Goal: Transaction & Acquisition: Purchase product/service

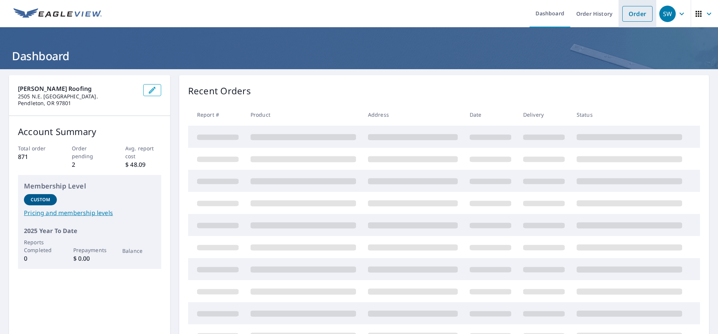
click at [627, 13] on link "Order" at bounding box center [637, 14] width 30 height 16
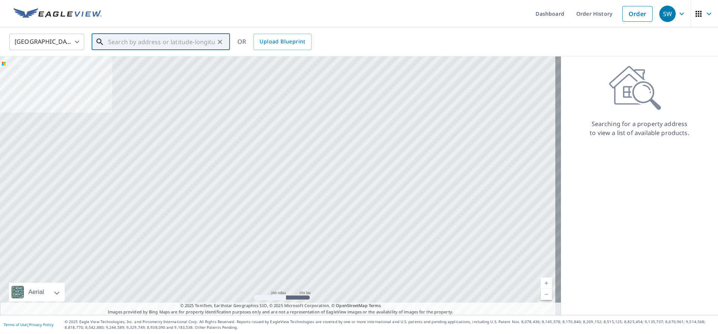
click at [198, 42] on input "text" at bounding box center [161, 41] width 107 height 21
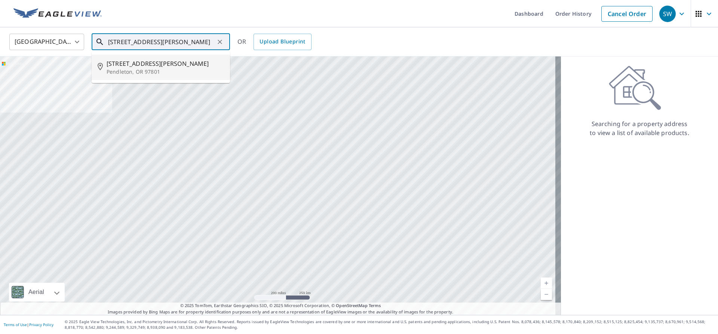
click at [185, 76] on li "[STREET_ADDRESS][PERSON_NAME]" at bounding box center [161, 67] width 138 height 25
type input "[STREET_ADDRESS][PERSON_NAME]"
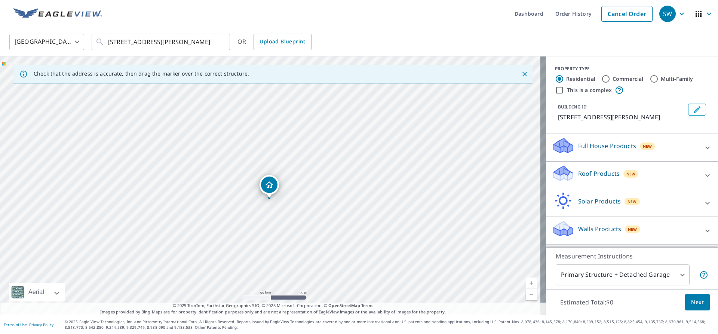
drag, startPoint x: 271, startPoint y: 179, endPoint x: 271, endPoint y: 188, distance: 9.0
click at [601, 78] on input "Commercial" at bounding box center [605, 78] width 9 height 9
radio input "true"
type input "4"
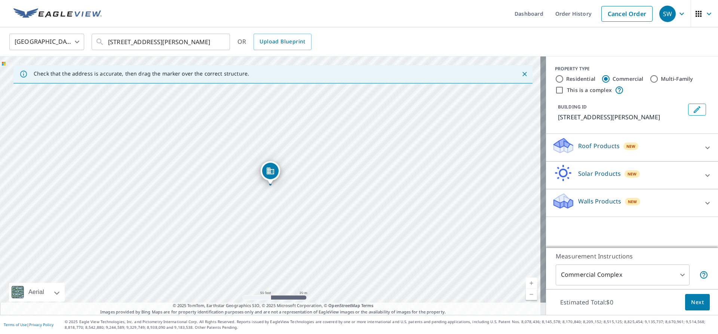
click at [582, 149] on p "Roof Products" at bounding box center [598, 145] width 41 height 9
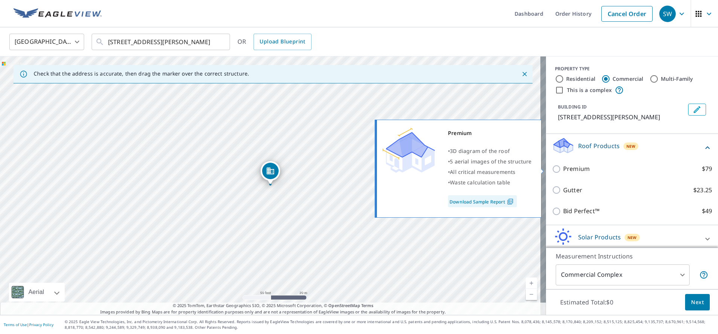
click at [552, 171] on input "Premium $79" at bounding box center [557, 168] width 11 height 9
checkbox input "true"
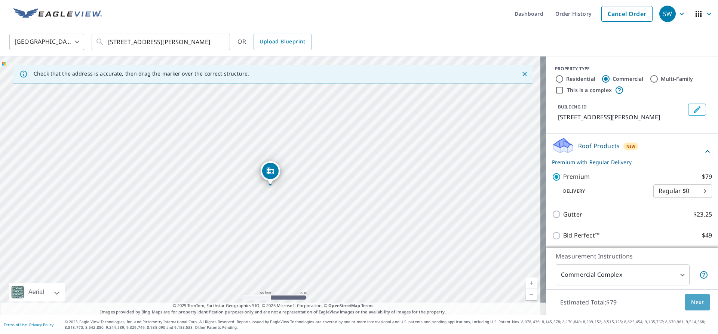
click at [692, 307] on button "Next" at bounding box center [697, 302] width 25 height 17
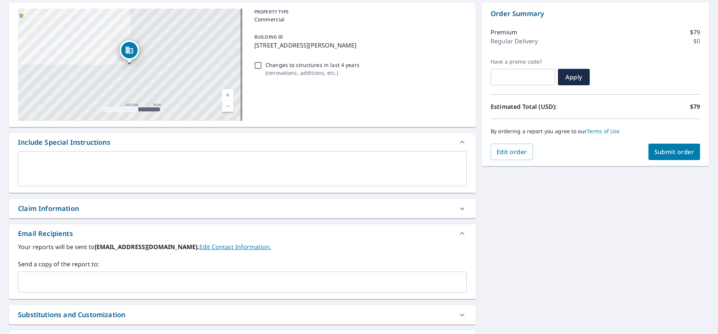
scroll to position [75, 0]
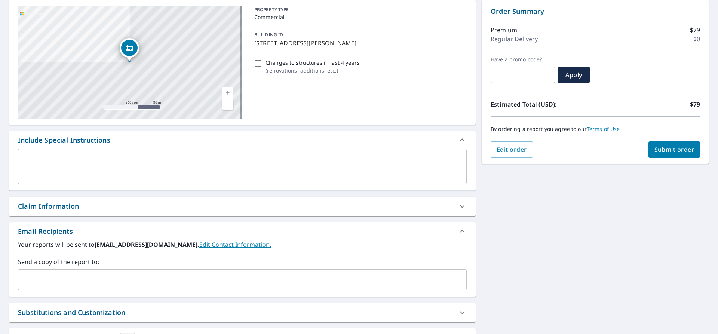
click at [157, 282] on input "text" at bounding box center [236, 280] width 431 height 14
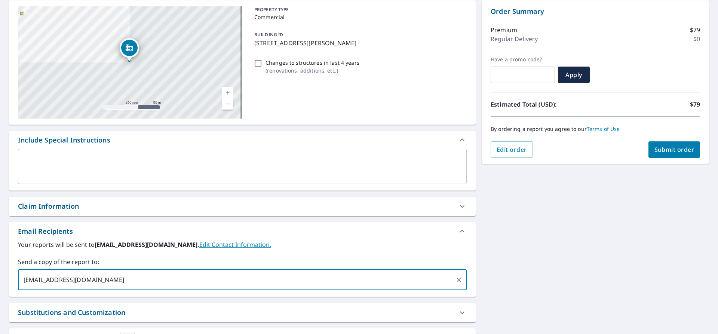
type input "[EMAIL_ADDRESS][DOMAIN_NAME]"
click at [661, 149] on span "Submit order" at bounding box center [674, 149] width 40 height 8
